Goal: Find specific page/section: Find specific page/section

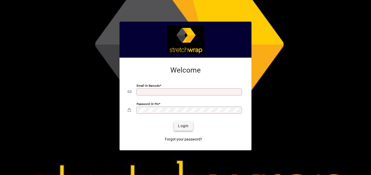
type input "**********"
click at [187, 126] on span "Login" at bounding box center [183, 126] width 11 height 5
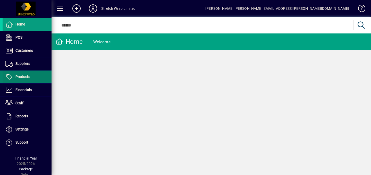
click at [29, 76] on span "Products" at bounding box center [22, 77] width 15 height 4
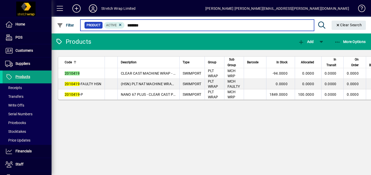
type input "*******"
